Goal: Navigation & Orientation: Find specific page/section

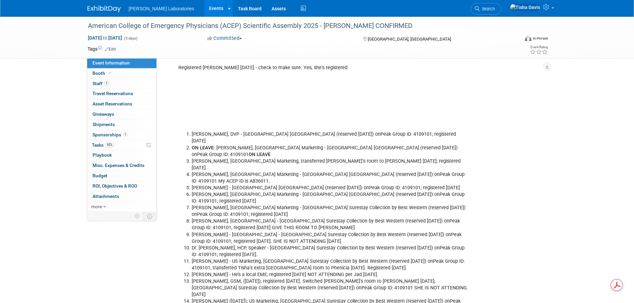
click at [204, 9] on link "Events" at bounding box center [216, 8] width 24 height 17
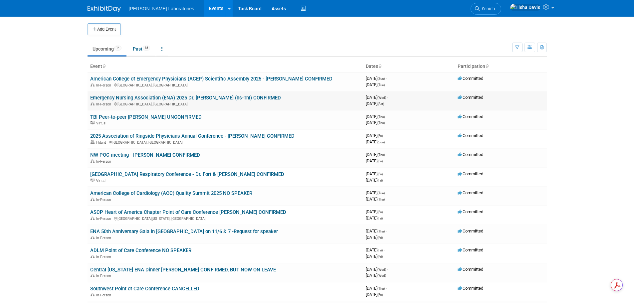
click at [180, 98] on link "Emergency Nursing Association (ENA) 2025 Dr. [PERSON_NAME] (hs-TnI) CONFIRMED" at bounding box center [185, 98] width 191 height 6
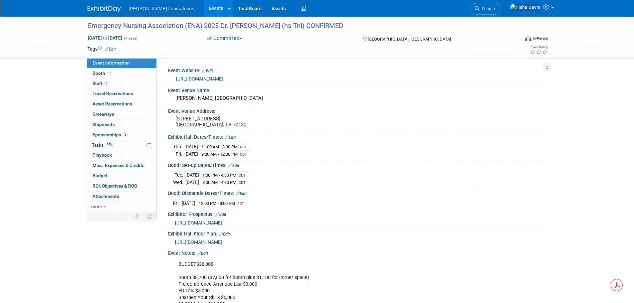
click at [204, 6] on link "Events" at bounding box center [216, 8] width 24 height 17
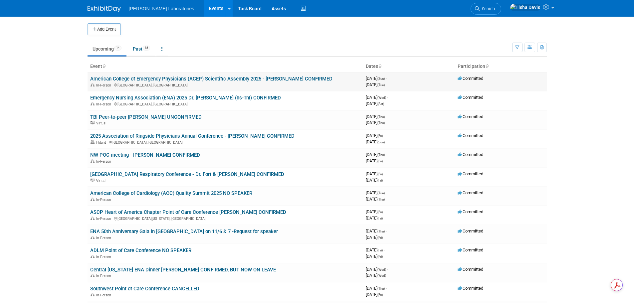
click at [181, 78] on link "American College of Emergency Physicians (ACEP) Scientific Assembly 2025 - [PER…" at bounding box center [211, 79] width 242 height 6
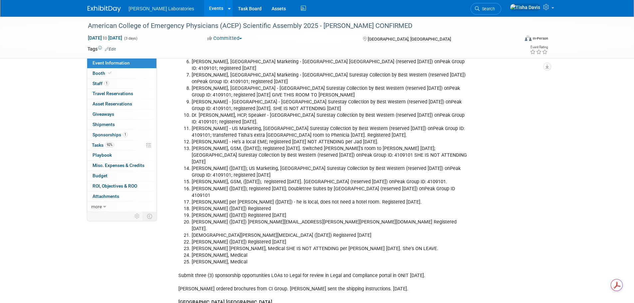
scroll to position [1244, 0]
